Goal: Task Accomplishment & Management: Complete application form

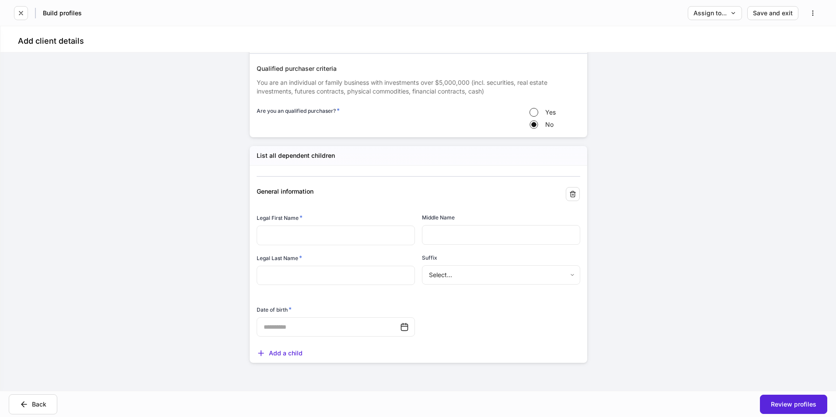
scroll to position [1708, 0]
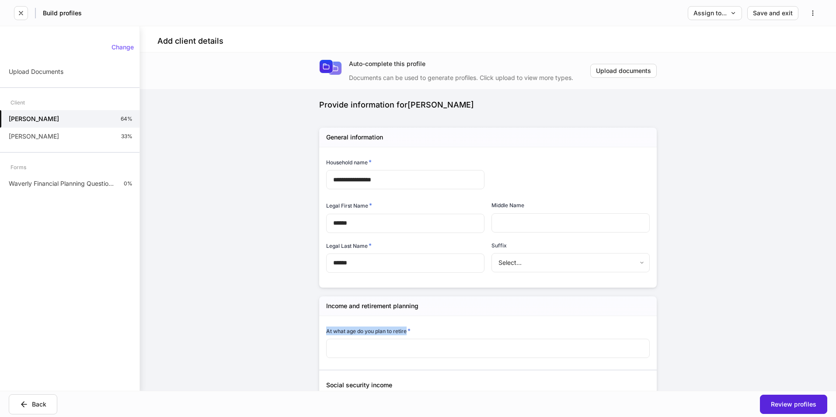
scroll to position [291, 0]
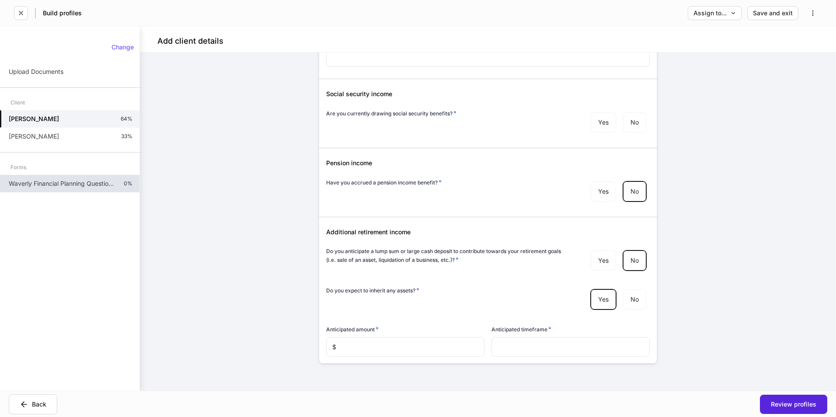
click at [50, 184] on p "Waverly Financial Planning Questionnaire" at bounding box center [63, 183] width 108 height 9
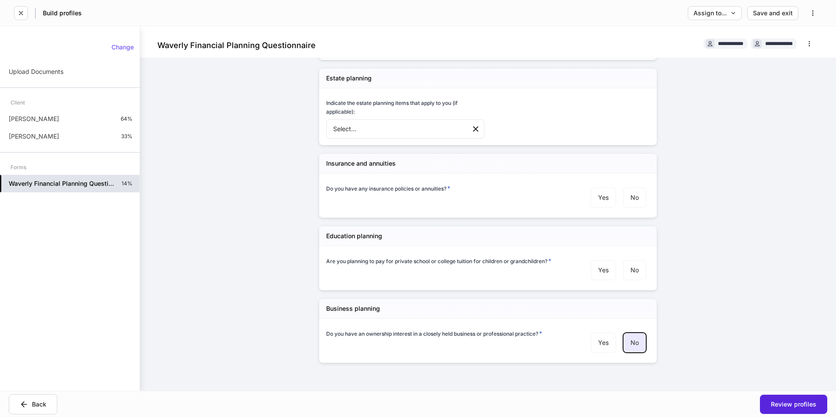
scroll to position [509, 0]
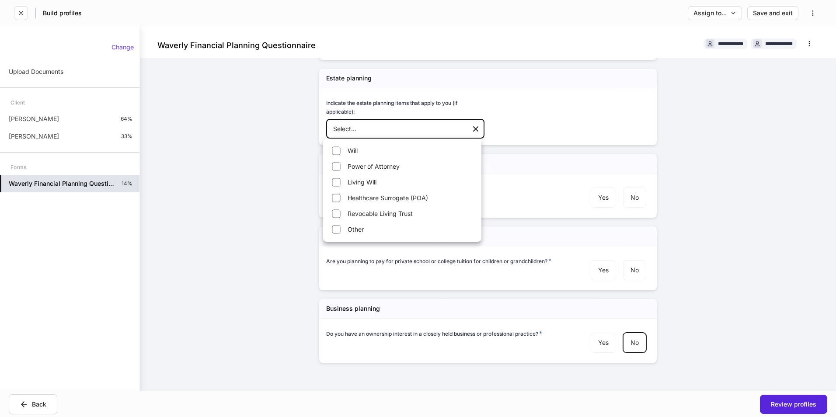
click at [385, 129] on body "**********" at bounding box center [418, 208] width 836 height 417
click at [385, 129] on div at bounding box center [418, 208] width 836 height 417
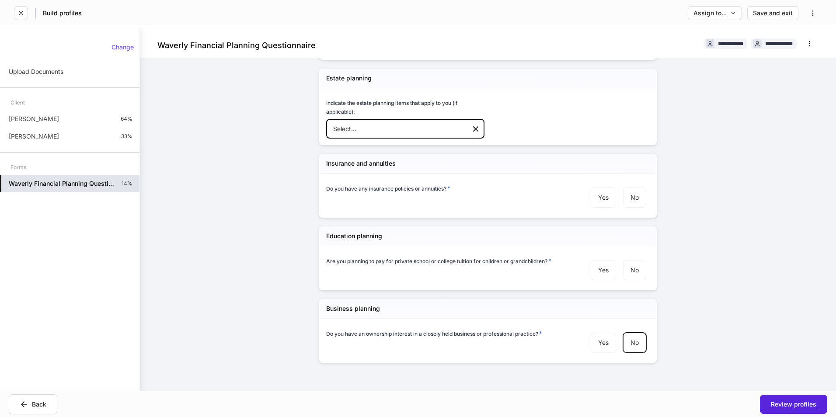
click at [80, 179] on div "Waverly Financial Planning Questionnaire 14%" at bounding box center [69, 183] width 139 height 17
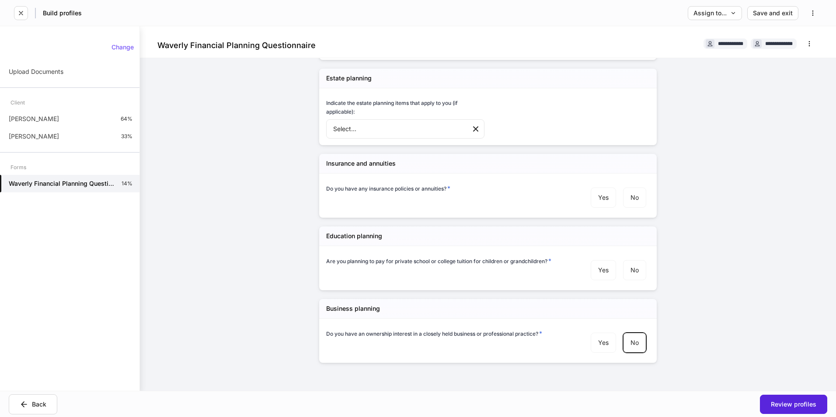
click at [31, 109] on div "Client" at bounding box center [69, 102] width 139 height 15
click at [32, 114] on div "Travis Tucker 64%" at bounding box center [69, 118] width 139 height 17
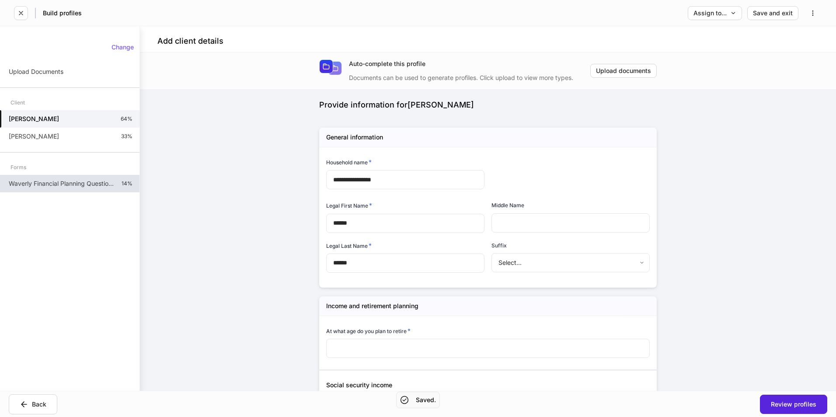
click at [58, 182] on p "Waverly Financial Planning Questionnaire" at bounding box center [62, 183] width 106 height 9
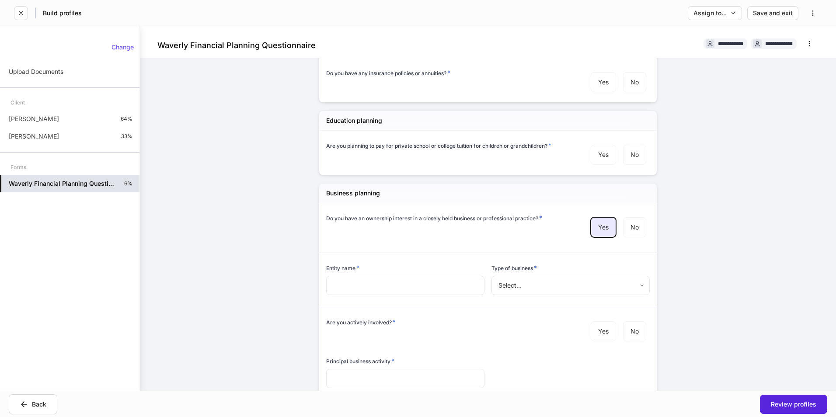
scroll to position [596, 0]
